Goal: Task Accomplishment & Management: Manage account settings

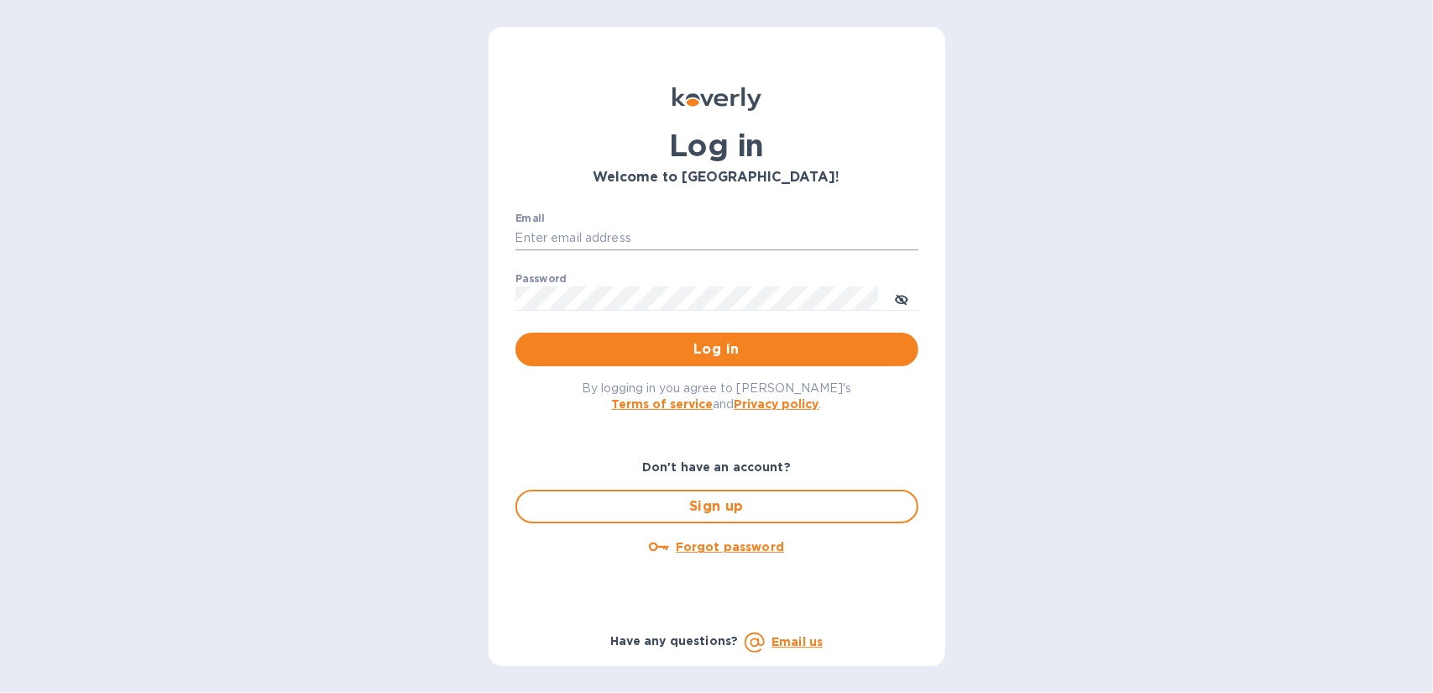
click at [625, 237] on input "Email" at bounding box center [716, 238] width 403 height 25
type input "[EMAIL_ADDRESS][DOMAIN_NAME]"
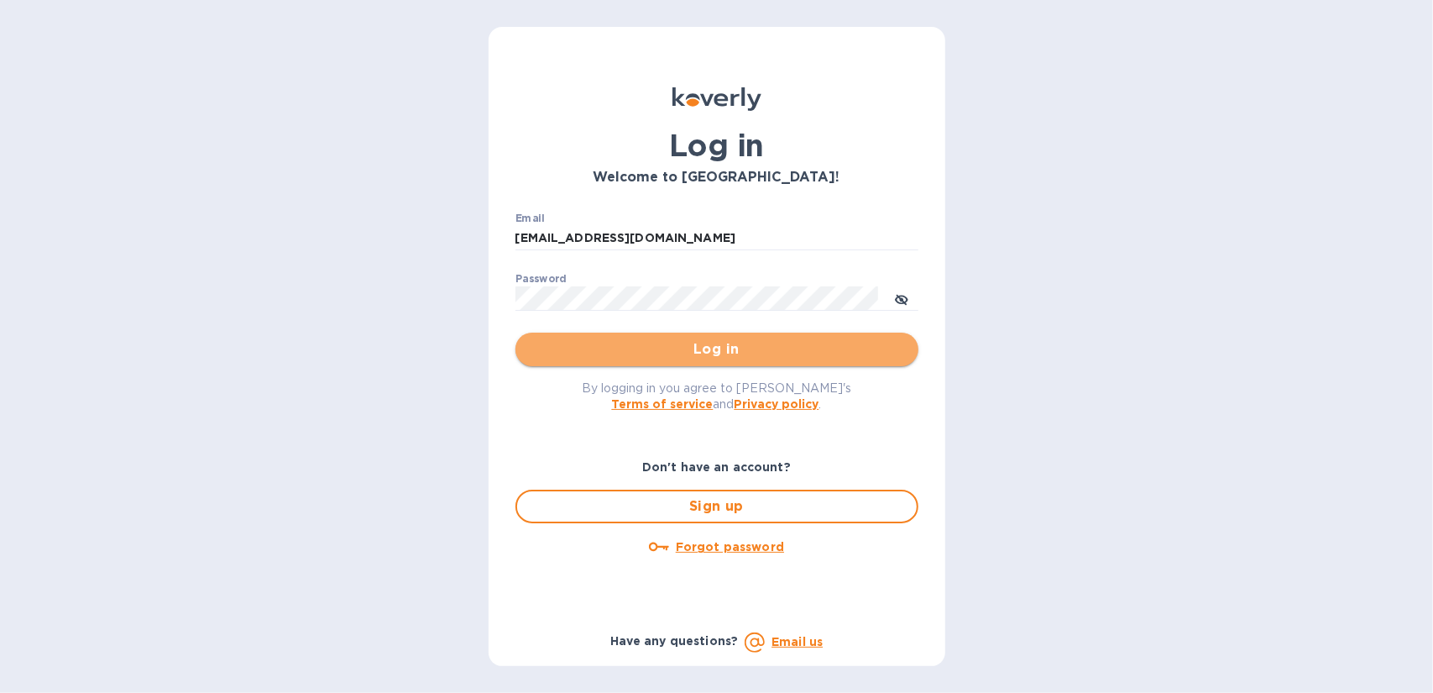
click at [691, 350] on span "Log in" at bounding box center [717, 349] width 376 height 20
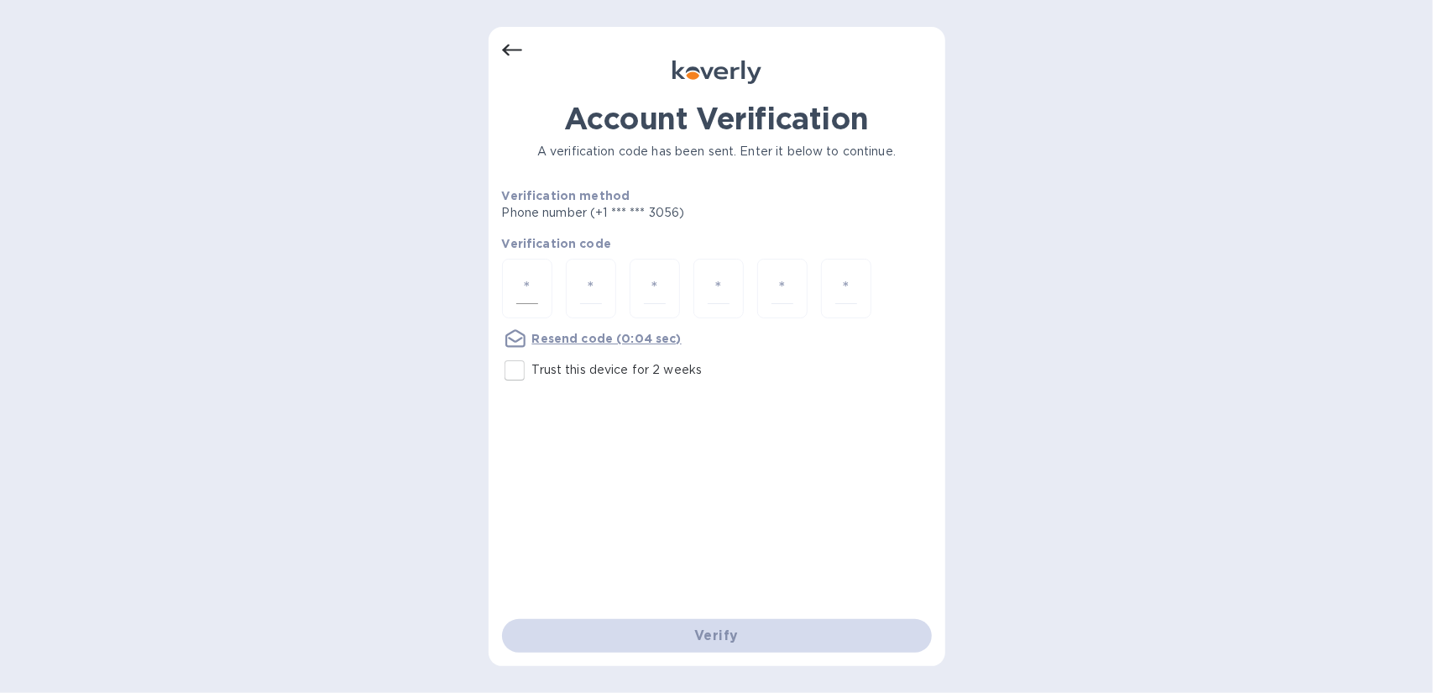
click at [527, 285] on input "number" at bounding box center [527, 288] width 22 height 31
click at [515, 365] on input "Trust this device for 2 weeks" at bounding box center [514, 370] width 35 height 35
checkbox input "true"
click at [561, 333] on u "Resend code" at bounding box center [572, 338] width 81 height 13
click at [518, 293] on input "number" at bounding box center [527, 288] width 22 height 31
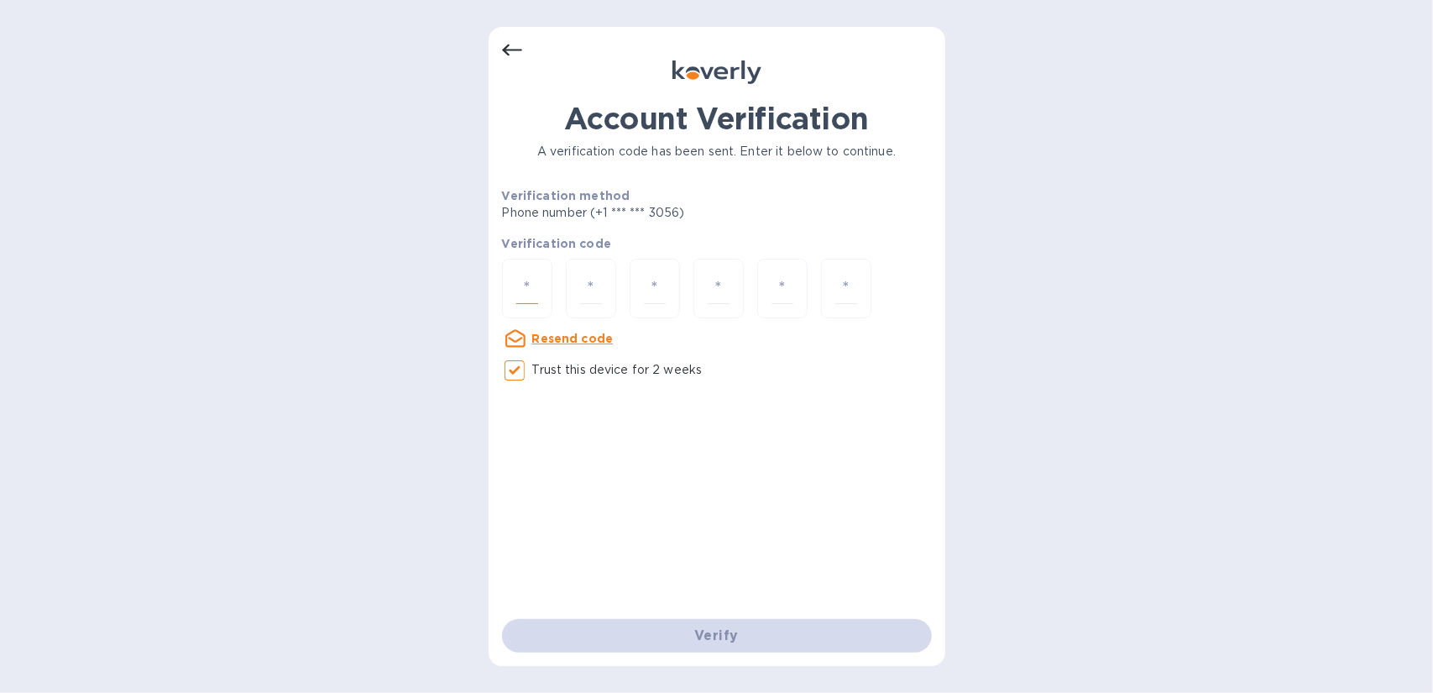
type input "2"
type input "4"
type input "3"
type input "5"
type input "9"
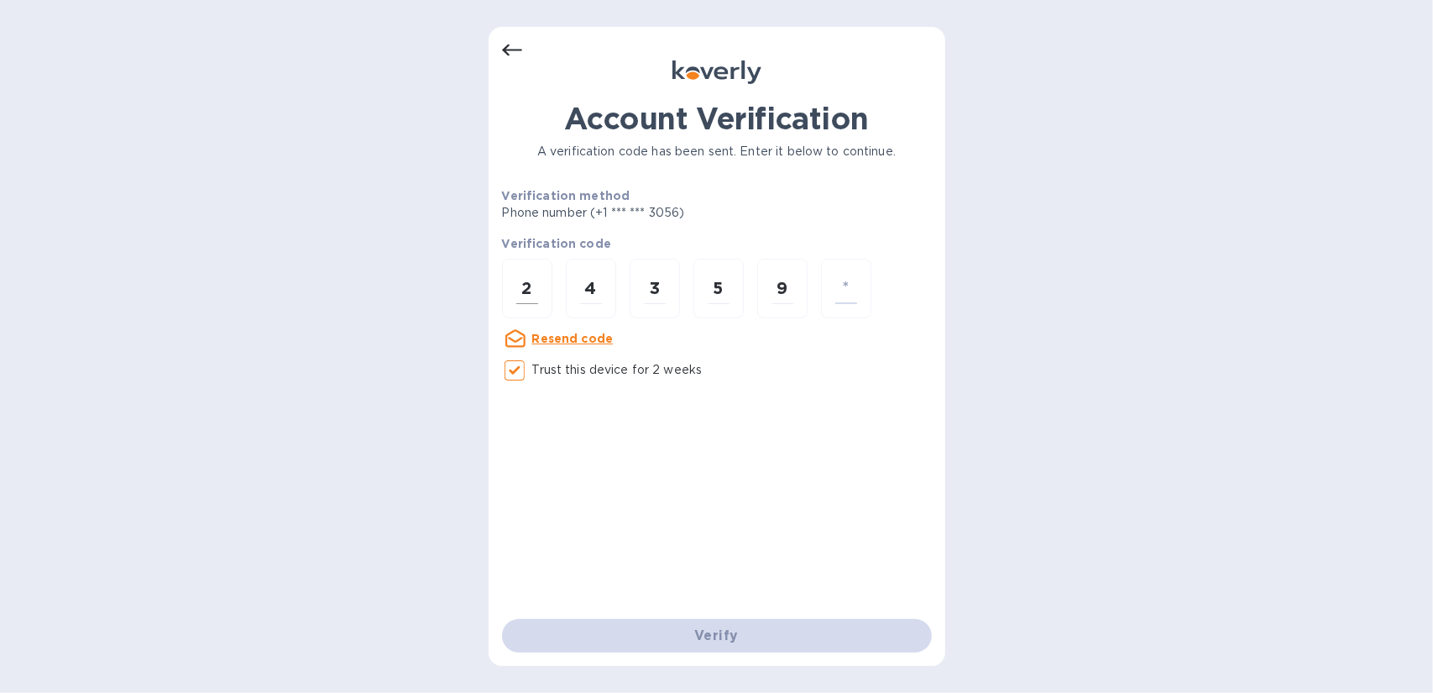
type input "6"
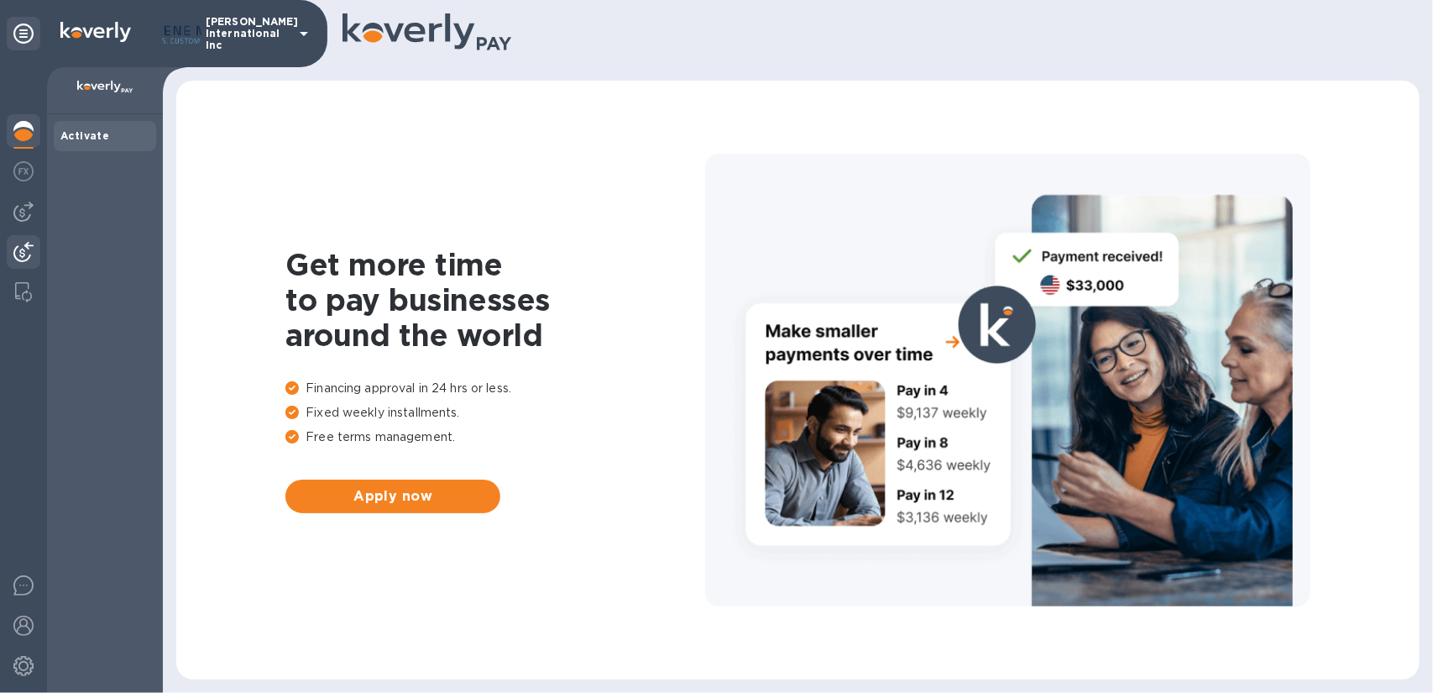
click at [18, 242] on img at bounding box center [23, 252] width 20 height 20
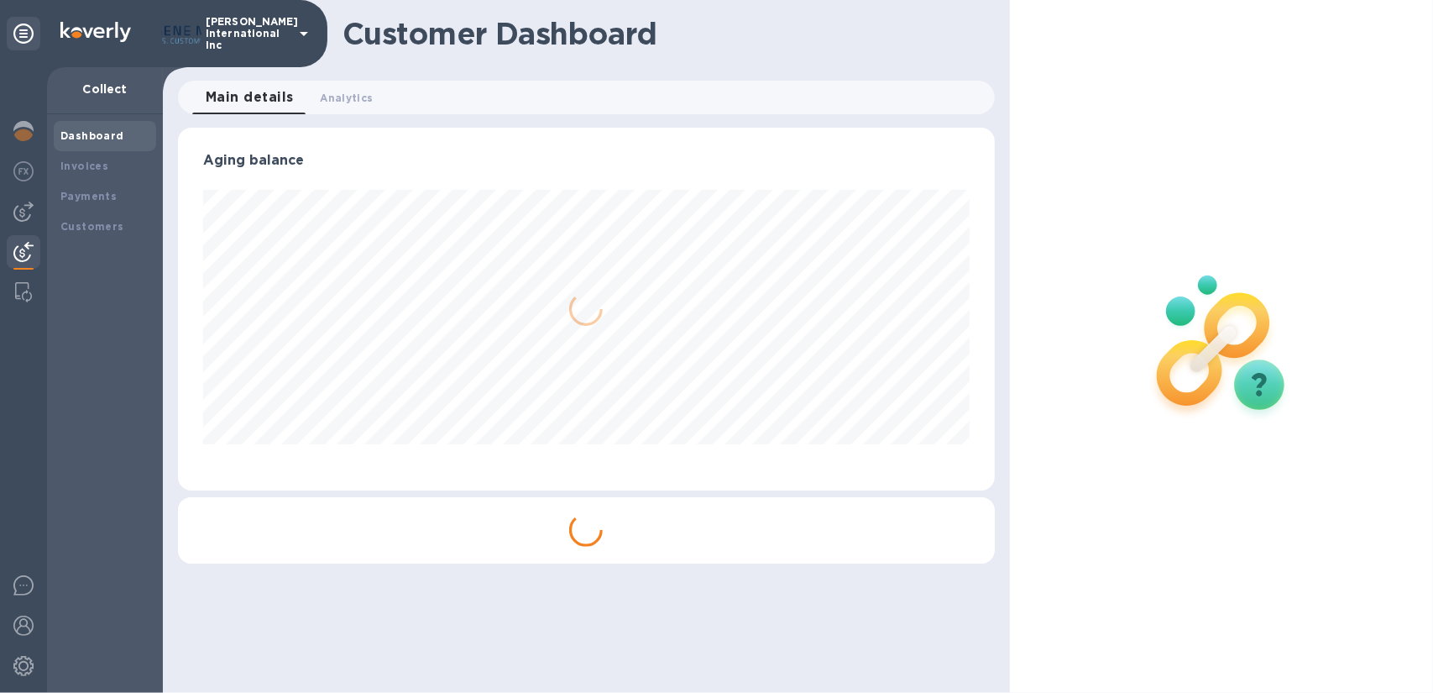
scroll to position [363, 810]
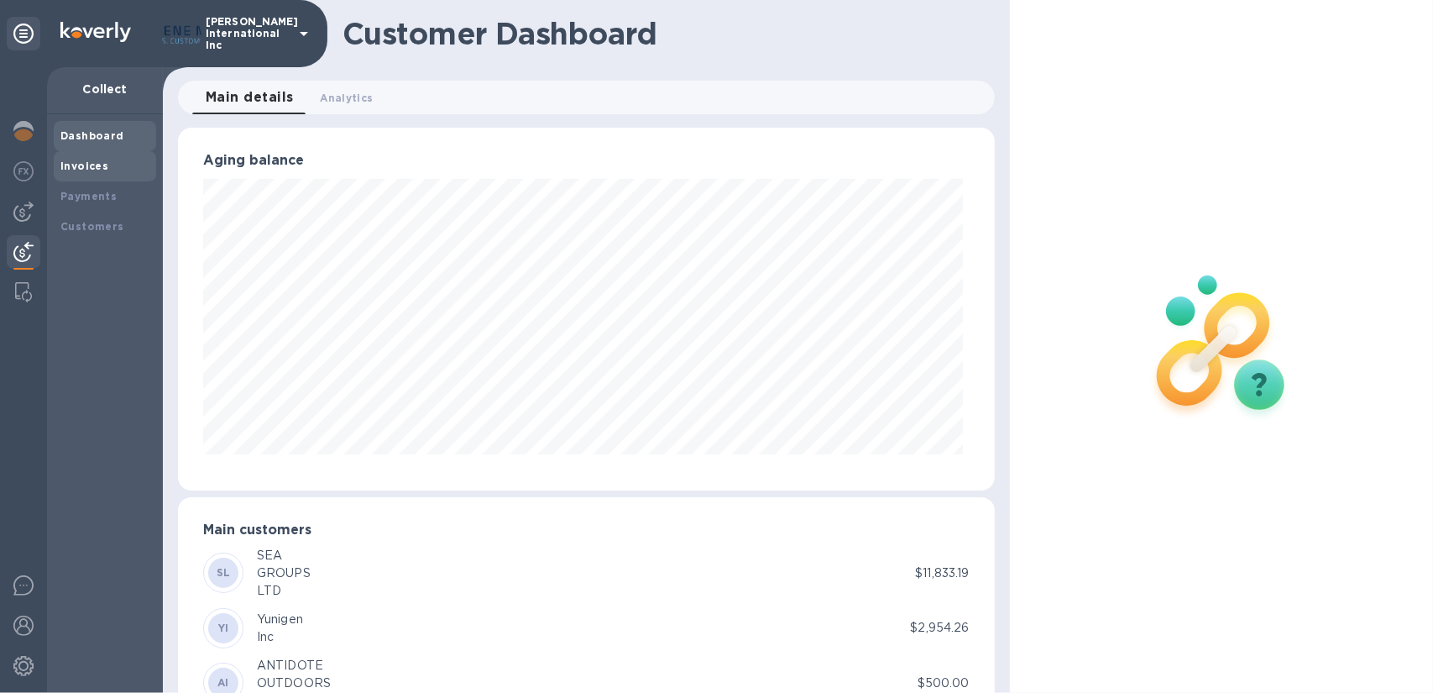
click at [96, 164] on b "Invoices" at bounding box center [84, 166] width 48 height 13
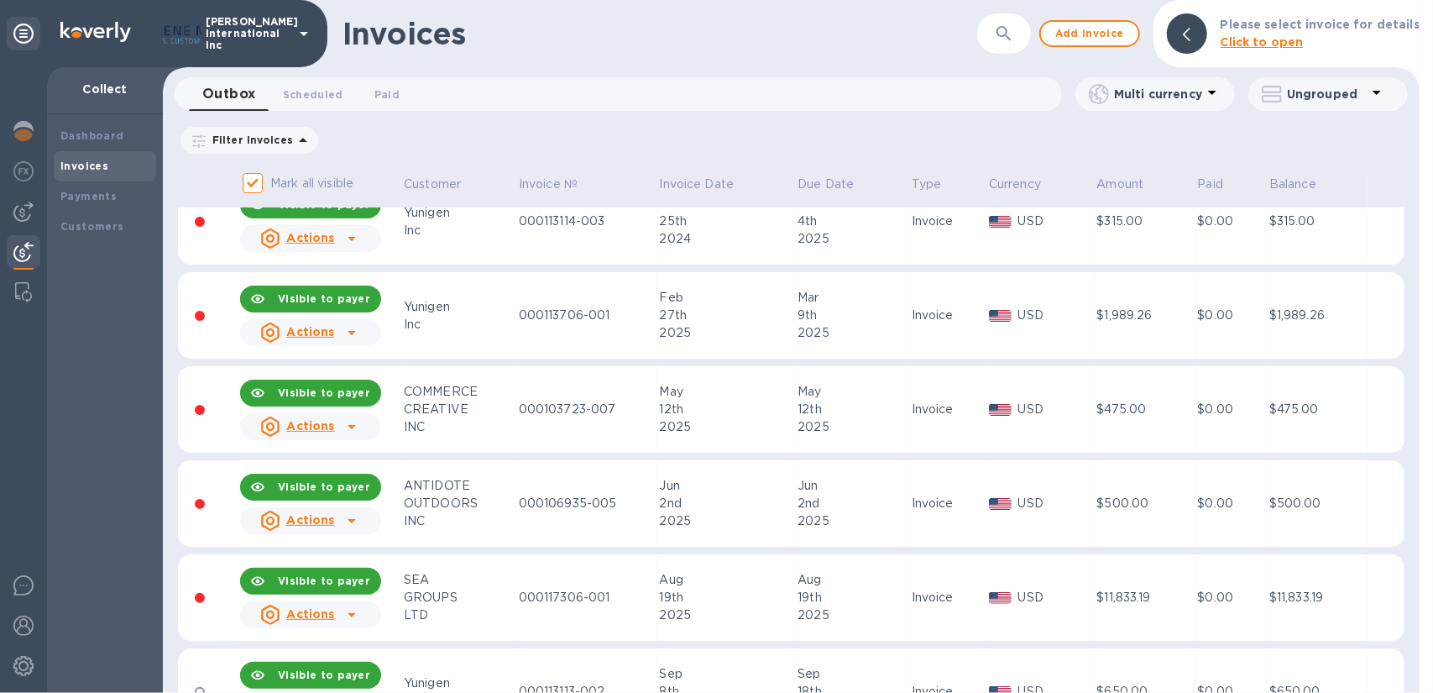
scroll to position [94, 0]
